Goal: Information Seeking & Learning: Learn about a topic

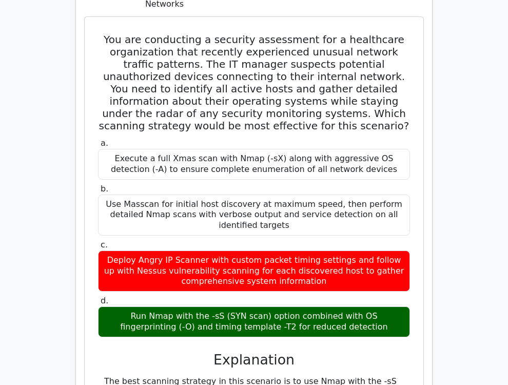
scroll to position [4388, 0]
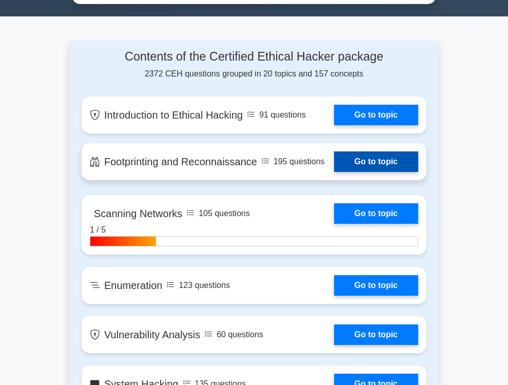
scroll to position [637, 0]
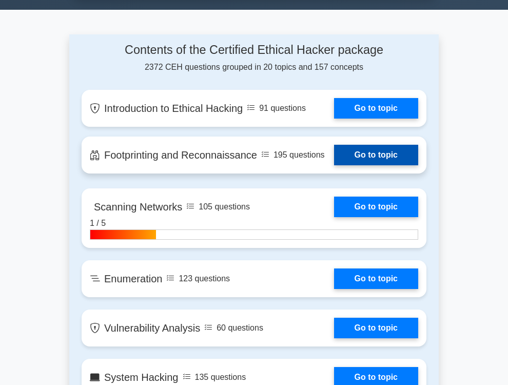
click at [363, 165] on link "Go to topic" at bounding box center [376, 155] width 84 height 21
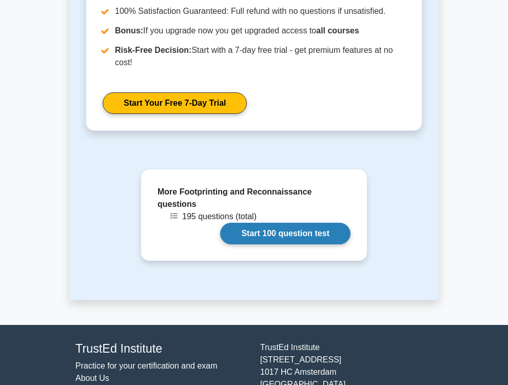
scroll to position [1002, 0]
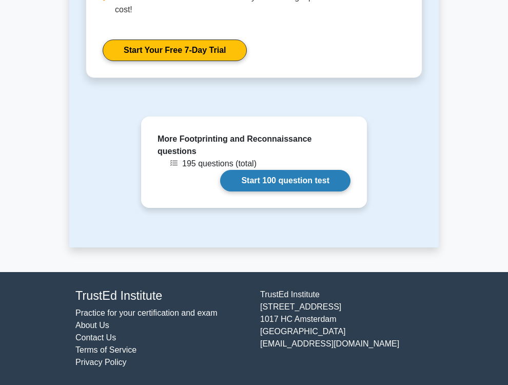
click at [244, 185] on link "Start 100 question test" at bounding box center [285, 181] width 130 height 22
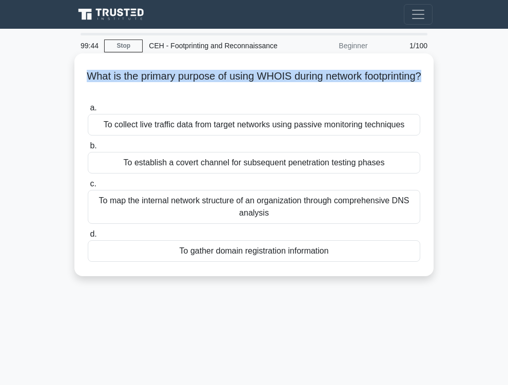
drag, startPoint x: 99, startPoint y: 83, endPoint x: 279, endPoint y: 106, distance: 181.1
click at [279, 95] on h5 "What is the primary purpose of using WHOIS during network footprinting? .spinne…" at bounding box center [254, 83] width 334 height 26
copy h5 "What is the primary purpose of using WHOIS during network footprinting?"
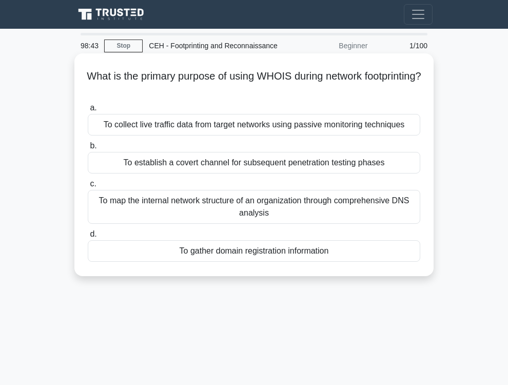
click at [334, 224] on div "To map the internal network structure of an organization through comprehensive …" at bounding box center [254, 207] width 332 height 34
click at [88, 187] on input "c. To map the internal network structure of an organization through comprehensi…" at bounding box center [88, 184] width 0 height 7
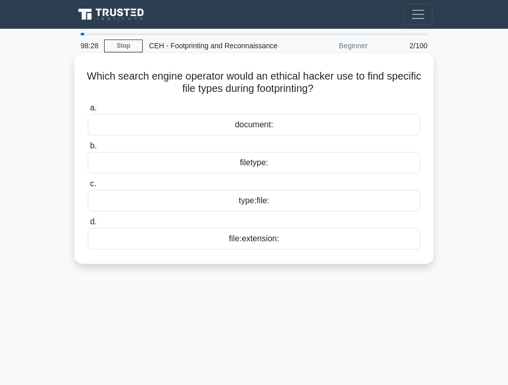
click at [253, 173] on div "filetype:" at bounding box center [254, 163] width 332 height 22
click at [88, 149] on input "b. filetype:" at bounding box center [88, 146] width 0 height 7
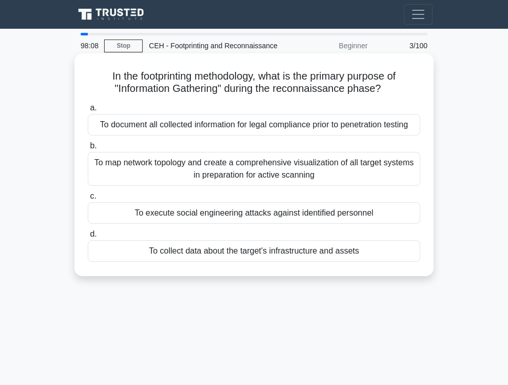
click at [193, 186] on div "To map network topology and create a comprehensive visualization of all target …" at bounding box center [254, 169] width 332 height 34
click at [88, 149] on input "b. To map network topology and create a comprehensive visualization of all targ…" at bounding box center [88, 146] width 0 height 7
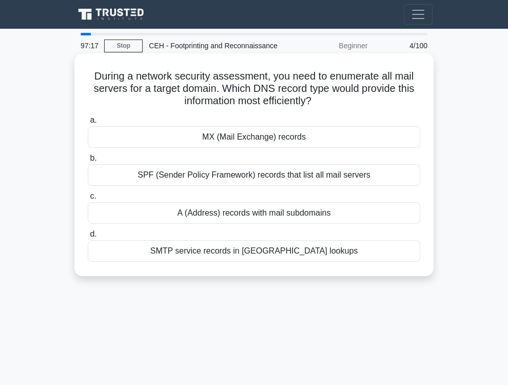
click at [234, 148] on div "MX (Mail Exchange) records" at bounding box center [254, 137] width 332 height 22
click at [88, 124] on input "a. MX (Mail Exchange) records" at bounding box center [88, 120] width 0 height 7
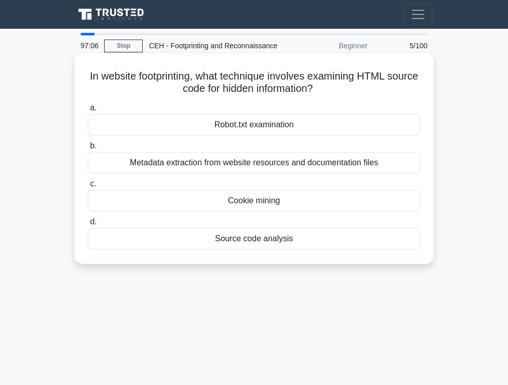
click at [259, 249] on div "Source code analysis" at bounding box center [254, 239] width 332 height 22
click at [88, 225] on input "d. Source code analysis" at bounding box center [88, 222] width 0 height 7
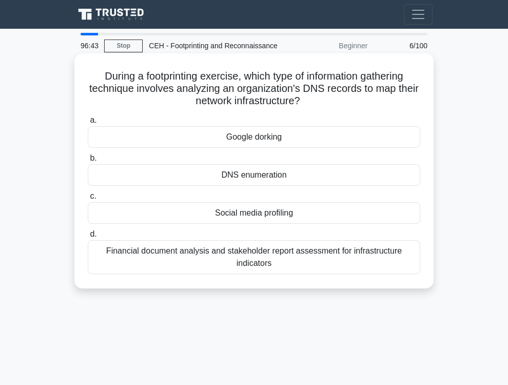
click at [257, 184] on div "DNS enumeration" at bounding box center [254, 175] width 332 height 22
click at [88, 162] on input "b. DNS enumeration" at bounding box center [88, 158] width 0 height 7
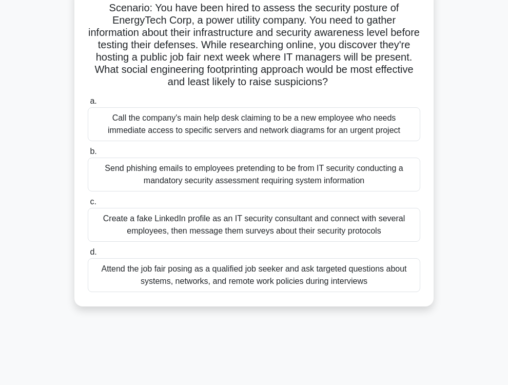
scroll to position [71, 0]
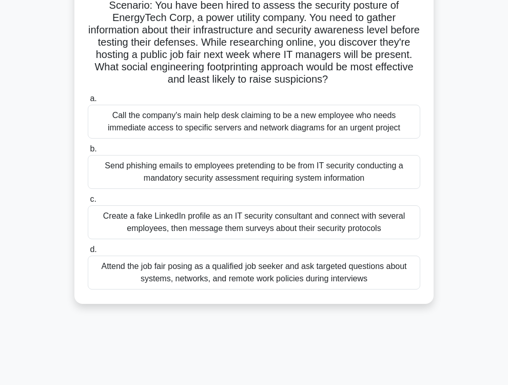
click at [213, 189] on div "Send phishing emails to employees pretending to be from IT security conducting …" at bounding box center [254, 172] width 332 height 34
click at [88, 152] on input "b. Send phishing emails to employees pretending to be from IT security conducti…" at bounding box center [88, 149] width 0 height 7
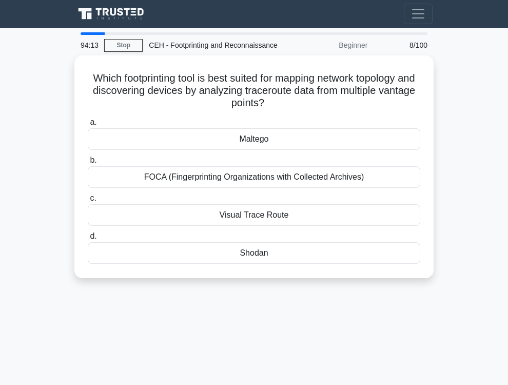
scroll to position [0, 0]
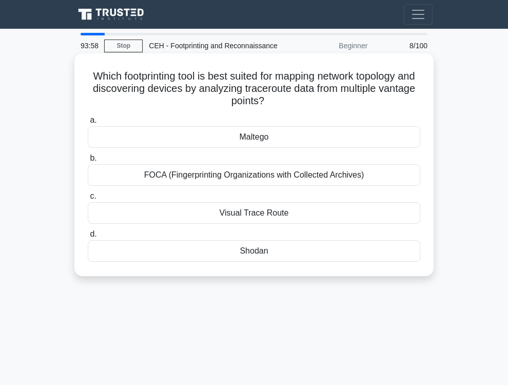
click at [265, 148] on div "Maltego" at bounding box center [254, 137] width 332 height 22
click at [88, 124] on input "a. Maltego" at bounding box center [88, 120] width 0 height 7
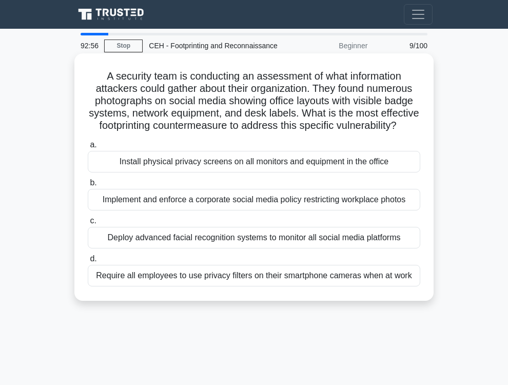
click at [213, 210] on div "Implement and enforce a corporate social media policy restricting workplace pho…" at bounding box center [254, 200] width 332 height 22
click at [88, 186] on input "b. Implement and enforce a corporate social media policy restricting workplace …" at bounding box center [88, 183] width 0 height 7
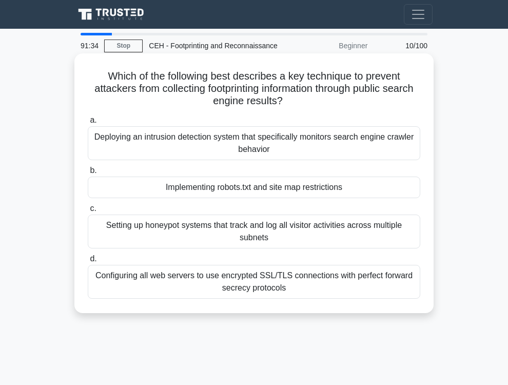
click at [282, 297] on div "Configuring all web servers to use encrypted SSL/TLS connections with perfect f…" at bounding box center [254, 282] width 332 height 34
click at [88, 262] on input "d. Configuring all web servers to use encrypted SSL/TLS connections with perfec…" at bounding box center [88, 258] width 0 height 7
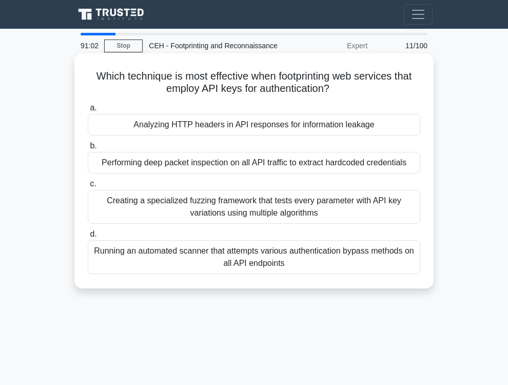
click at [217, 173] on div "Performing deep packet inspection on all API traffic to extract hardcoded crede…" at bounding box center [254, 163] width 332 height 22
click at [88, 149] on input "b. Performing deep packet inspection on all API traffic to extract hardcoded cr…" at bounding box center [88, 146] width 0 height 7
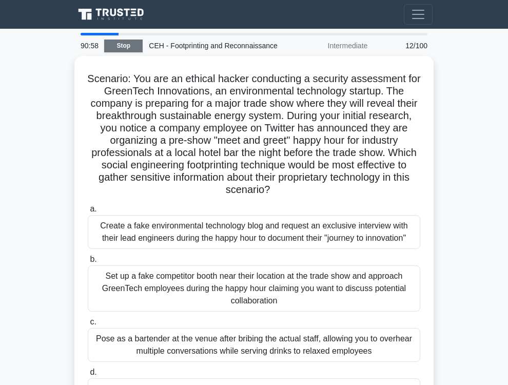
click at [122, 52] on link "Stop" at bounding box center [123, 45] width 38 height 13
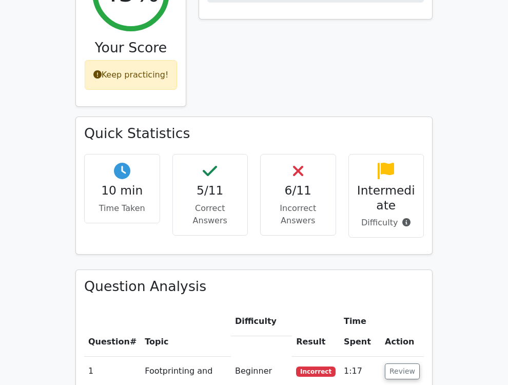
scroll to position [495, 0]
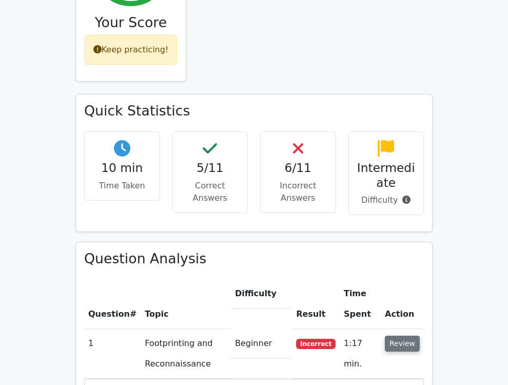
click at [414, 335] on button "Review" at bounding box center [402, 343] width 35 height 16
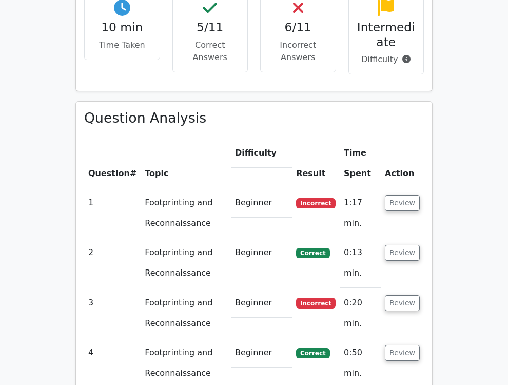
scroll to position [637, 0]
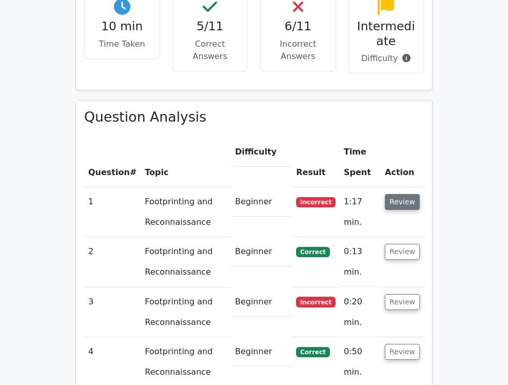
click at [395, 194] on button "Review" at bounding box center [402, 202] width 35 height 16
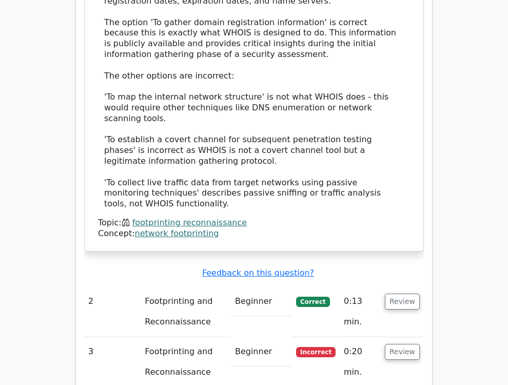
scroll to position [1274, 0]
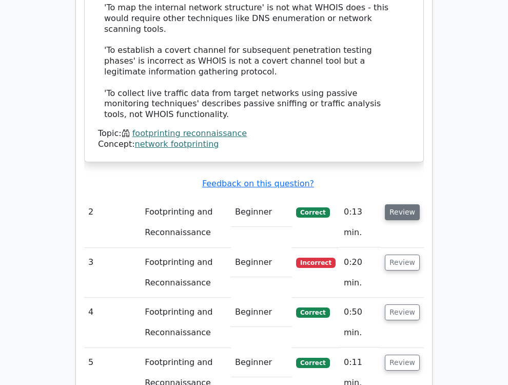
click at [404, 204] on button "Review" at bounding box center [402, 212] width 35 height 16
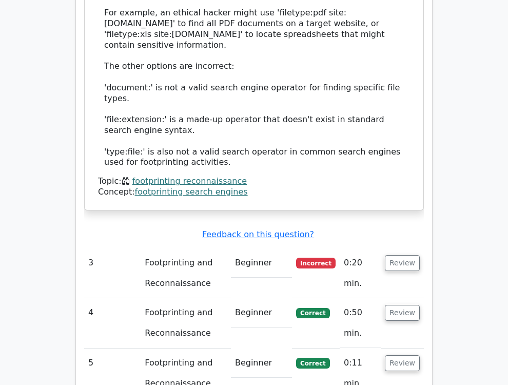
scroll to position [1840, 0]
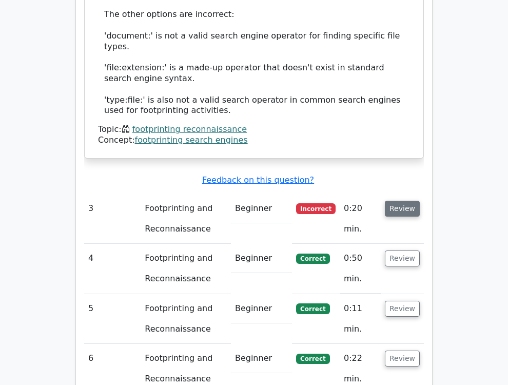
click at [391, 201] on button "Review" at bounding box center [402, 209] width 35 height 16
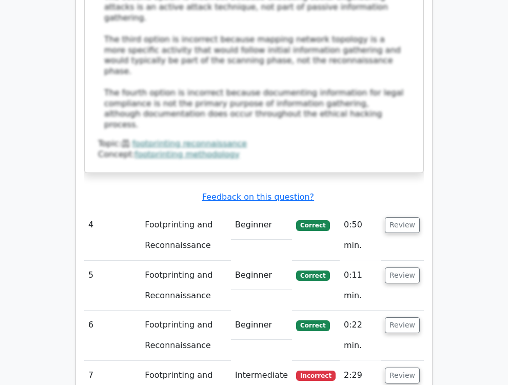
scroll to position [2477, 0]
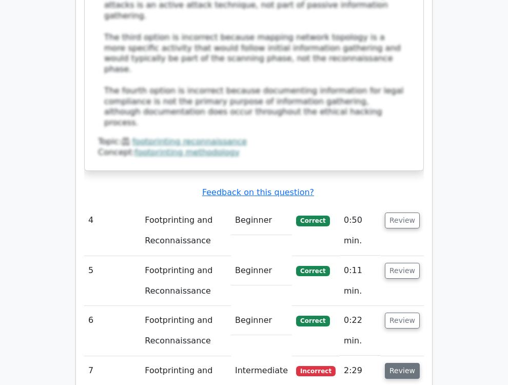
click at [402, 363] on button "Review" at bounding box center [402, 371] width 35 height 16
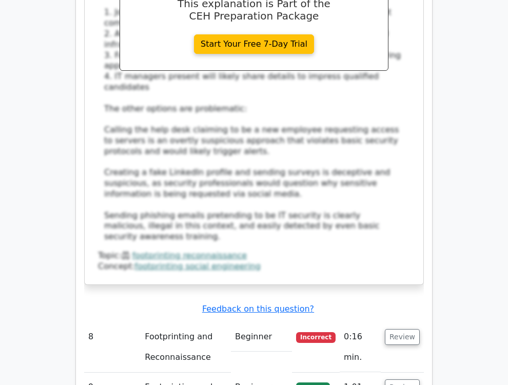
scroll to position [3327, 0]
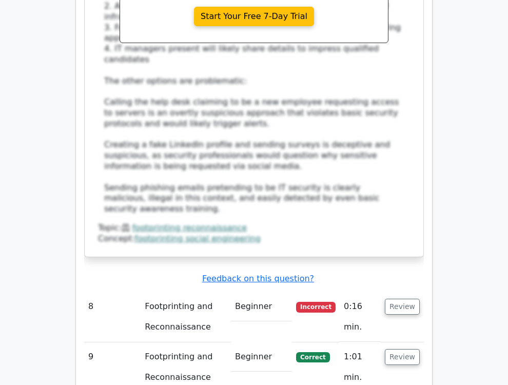
click at [386, 292] on td "Review" at bounding box center [402, 317] width 43 height 50
click at [397, 299] on button "Review" at bounding box center [402, 307] width 35 height 16
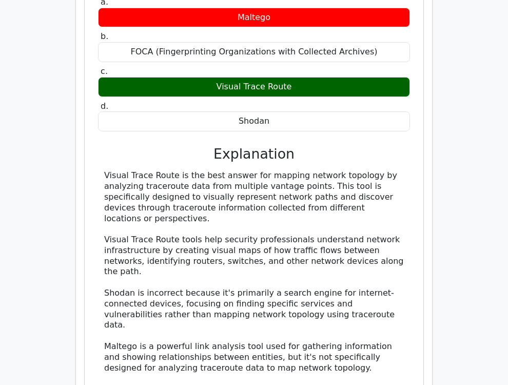
scroll to position [3751, 0]
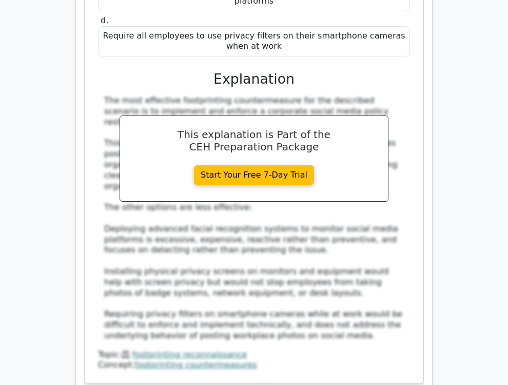
scroll to position [4530, 0]
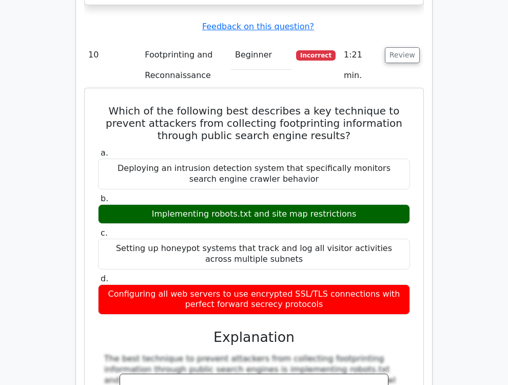
scroll to position [4955, 0]
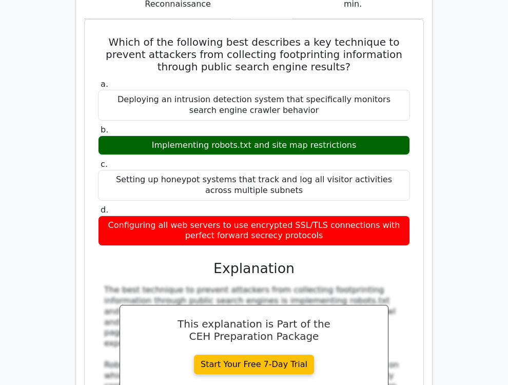
drag, startPoint x: 414, startPoint y: 314, endPoint x: 407, endPoint y: 314, distance: 7.7
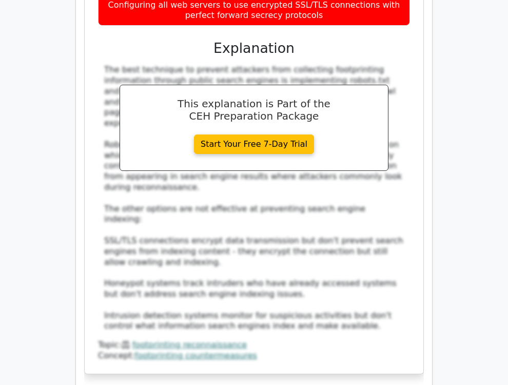
scroll to position [5167, 0]
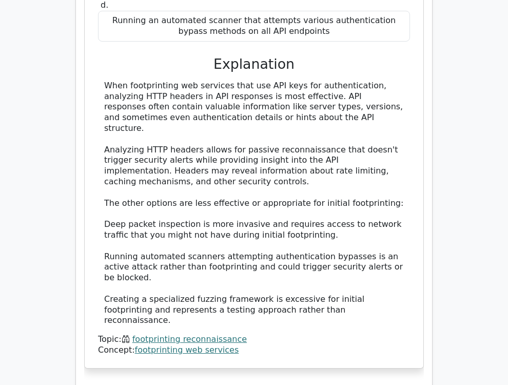
scroll to position [5978, 0]
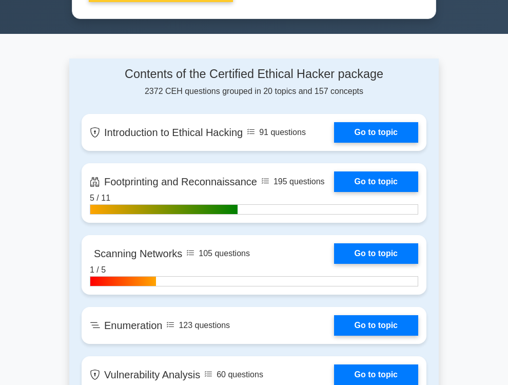
scroll to position [708, 0]
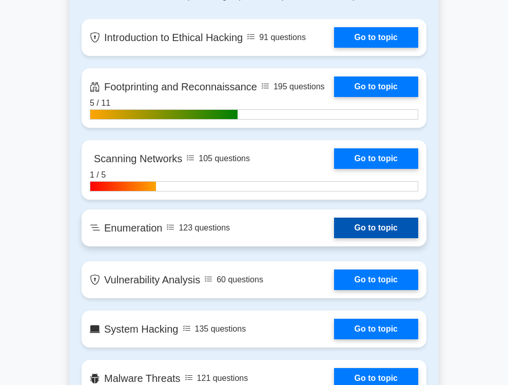
click at [371, 238] on link "Go to topic" at bounding box center [376, 227] width 84 height 21
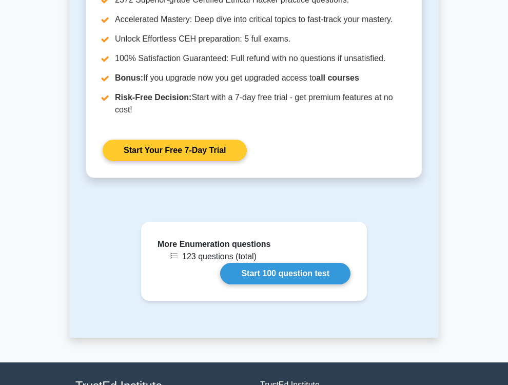
scroll to position [893, 0]
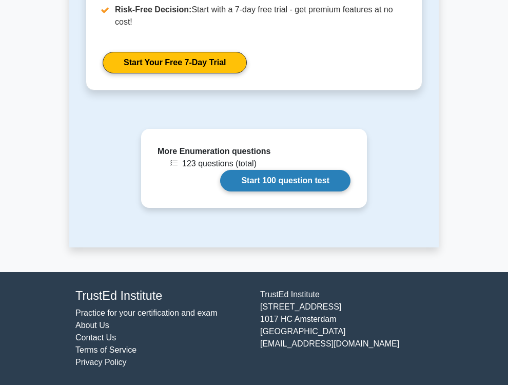
click at [287, 185] on link "Start 100 question test" at bounding box center [285, 181] width 130 height 22
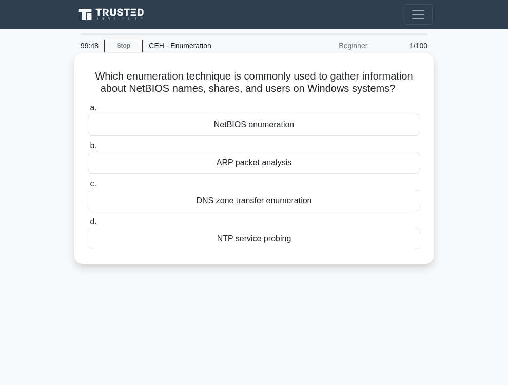
click at [270, 135] on div "NetBIOS enumeration" at bounding box center [254, 125] width 332 height 22
click at [88, 111] on input "a. NetBIOS enumeration" at bounding box center [88, 108] width 0 height 7
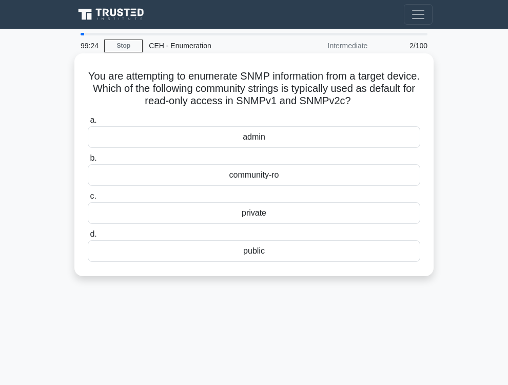
drag, startPoint x: 93, startPoint y: 72, endPoint x: 407, endPoint y: 101, distance: 315.2
click at [407, 101] on h5 "You are attempting to enumerate SNMP information from a target device. Which of…" at bounding box center [254, 89] width 334 height 38
copy icon ".spinner_0XTQ{transform-origin:center;animation:spinner_y6GP .75s linear infini…"
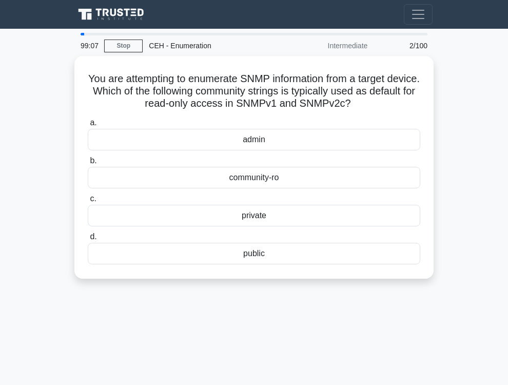
click at [287, 347] on div "99:07 Stop CEH - Enumeration Intermediate 2/100 You are attempting to enumerate…" at bounding box center [253, 289] width 369 height 513
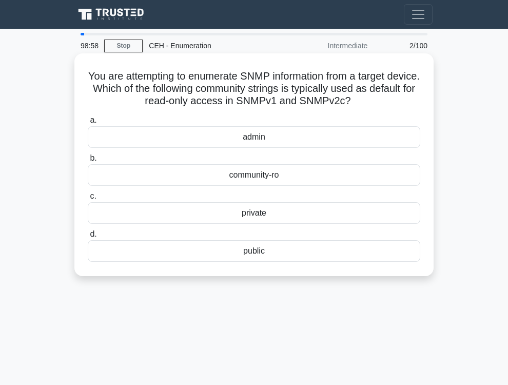
click at [275, 248] on div "public" at bounding box center [254, 251] width 332 height 22
click at [88, 237] on input "d. public" at bounding box center [88, 234] width 0 height 7
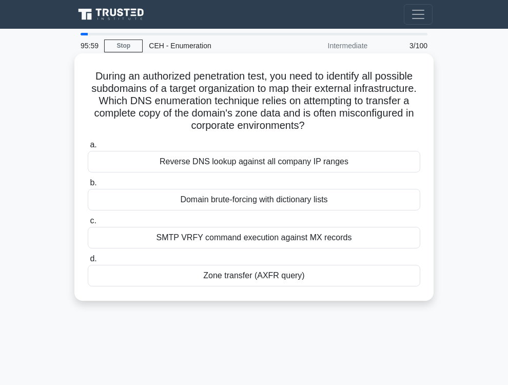
drag, startPoint x: 98, startPoint y: 79, endPoint x: 341, endPoint y: 295, distance: 324.8
click at [341, 295] on div "During an authorized penetration test, you need to identify all possible subdom…" at bounding box center [253, 176] width 351 height 239
copy div "a. Reverse DNS lookup against all company IP ranges b. Domain brute-forcing wit…"
click at [276, 272] on div "Zone transfer (AXFR query)" at bounding box center [254, 276] width 332 height 22
click at [88, 262] on input "d. Zone transfer (AXFR query)" at bounding box center [88, 258] width 0 height 7
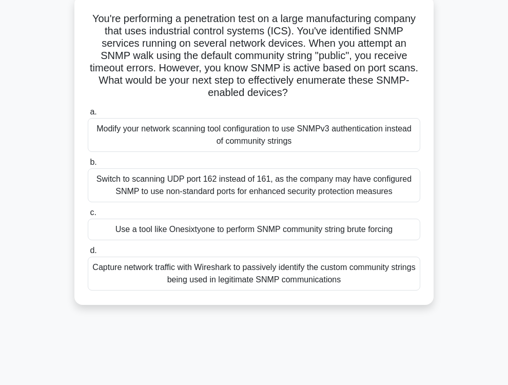
scroll to position [71, 0]
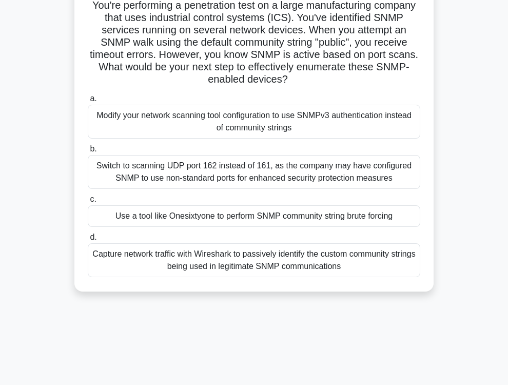
click at [274, 126] on div "Modify your network scanning tool configuration to use SNMPv3 authentication in…" at bounding box center [254, 122] width 332 height 34
click at [88, 102] on input "a. Modify your network scanning tool configuration to use SNMPv3 authentication…" at bounding box center [88, 98] width 0 height 7
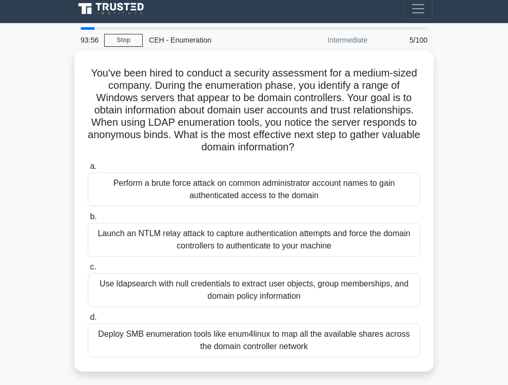
scroll to position [0, 0]
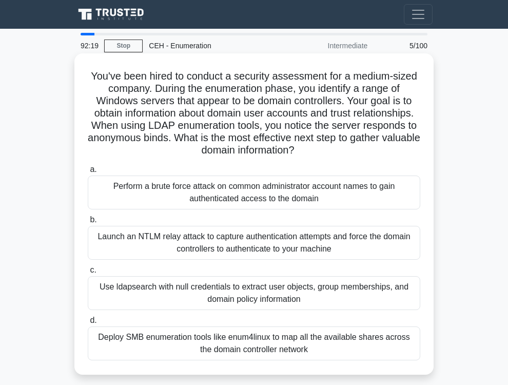
drag, startPoint x: 88, startPoint y: 74, endPoint x: 354, endPoint y: 364, distance: 393.5
click at [354, 364] on div "You've been hired to conduct a security assessment for a medium-sized company. …" at bounding box center [253, 213] width 351 height 313
copy div "a. Perform a brute force attack on common administrator account names to gain a…"
click at [173, 291] on div "Use ldapsearch with null credentials to extract user objects, group memberships…" at bounding box center [254, 293] width 332 height 34
click at [88, 273] on input "c. Use ldapsearch with null credentials to extract user objects, group membersh…" at bounding box center [88, 270] width 0 height 7
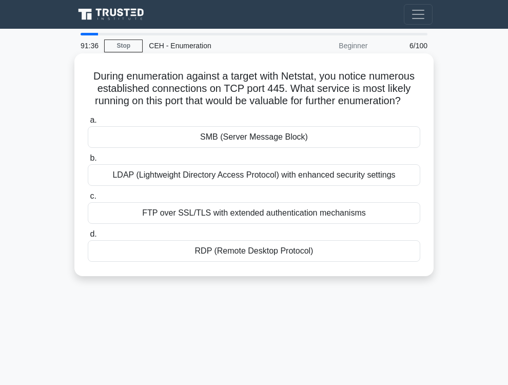
click at [248, 148] on div "SMB (Server Message Block)" at bounding box center [254, 137] width 332 height 22
click at [88, 124] on input "a. SMB (Server Message Block)" at bounding box center [88, 120] width 0 height 7
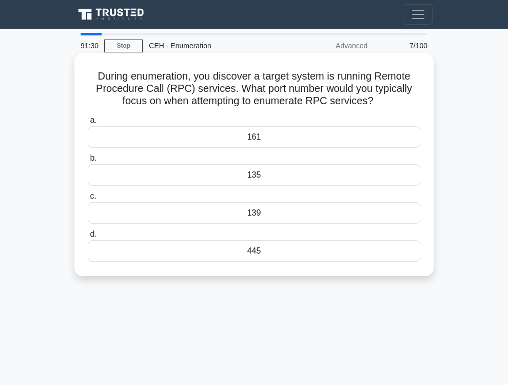
click at [273, 213] on div "139" at bounding box center [254, 213] width 332 height 22
click at [88, 200] on input "c. 139" at bounding box center [88, 196] width 0 height 7
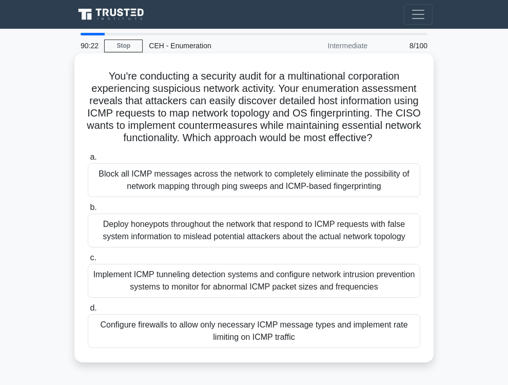
drag, startPoint x: 92, startPoint y: 75, endPoint x: 319, endPoint y: 153, distance: 239.9
click at [319, 145] on h5 "You're conducting a security audit for a multinational corporation experiencing…" at bounding box center [254, 107] width 334 height 75
copy icon ".spinner_0XTQ{transform-origin:center;animation:spinner_y6GP .75s linear infini…"
click at [227, 348] on div "Configure firewalls to allow only necessary ICMP message types and implement ra…" at bounding box center [254, 331] width 332 height 34
click at [88, 311] on input "d. Configure firewalls to allow only necessary ICMP message types and implement…" at bounding box center [88, 308] width 0 height 7
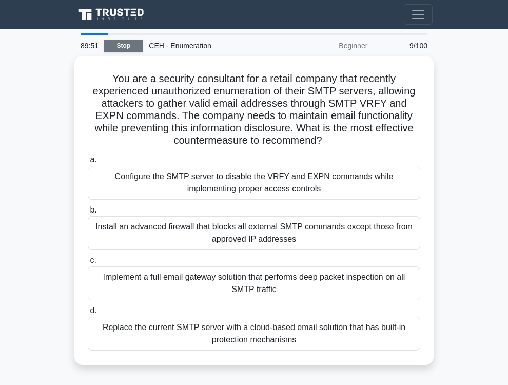
click at [122, 46] on link "Stop" at bounding box center [123, 45] width 38 height 13
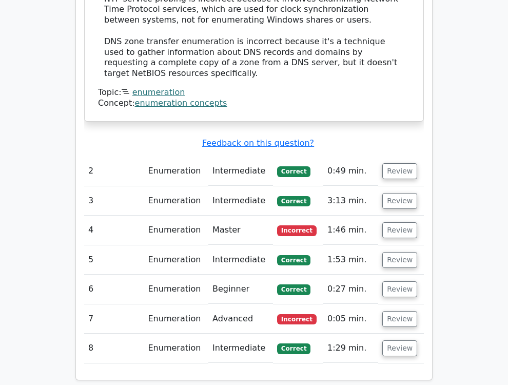
scroll to position [1203, 0]
